Goal: Check status: Check status

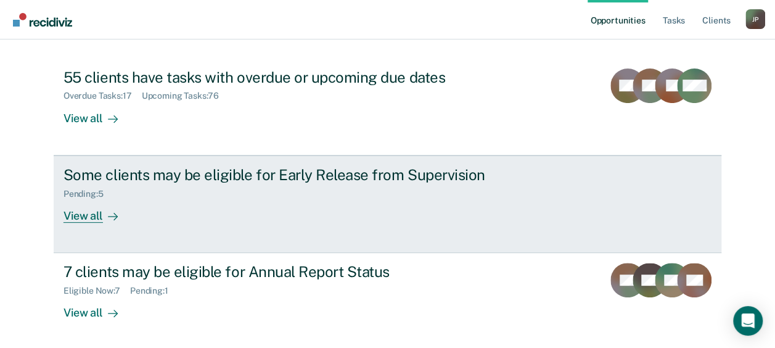
scroll to position [126, 0]
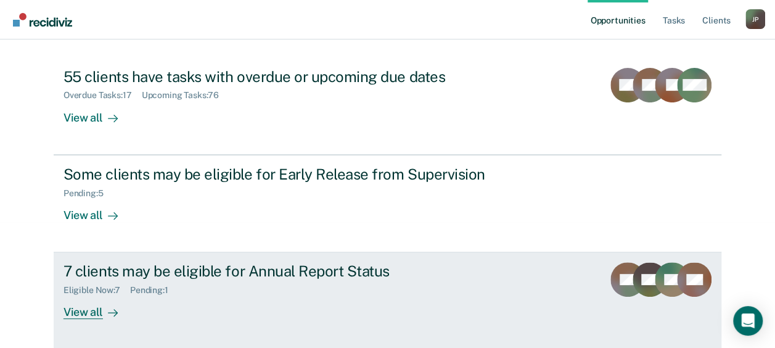
click at [87, 310] on div "View all" at bounding box center [97, 307] width 69 height 24
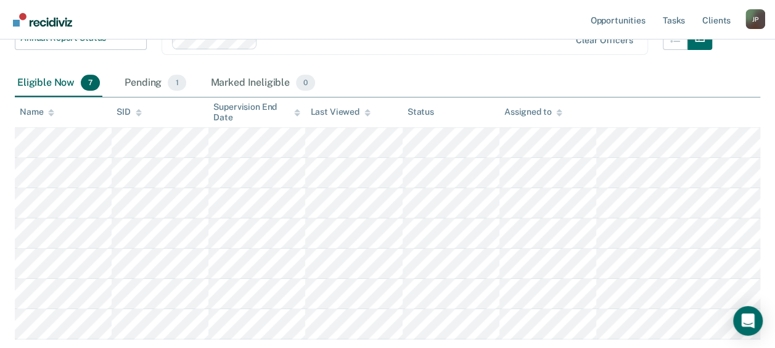
scroll to position [201, 0]
